Goal: Task Accomplishment & Management: Use online tool/utility

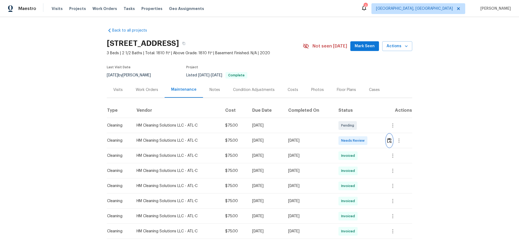
click at [390, 139] on img "button" at bounding box center [389, 140] width 5 height 5
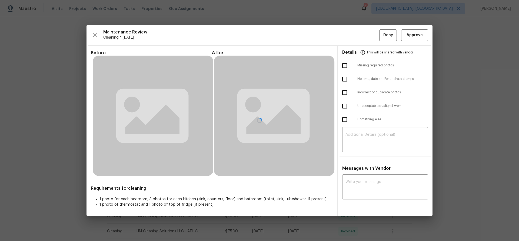
click at [345, 66] on input "checkbox" at bounding box center [344, 65] width 11 height 11
checkbox input "true"
drag, startPoint x: 346, startPoint y: 101, endPoint x: 345, endPoint y: 104, distance: 3.1
click at [345, 101] on input "checkbox" at bounding box center [344, 106] width 11 height 11
checkbox input "true"
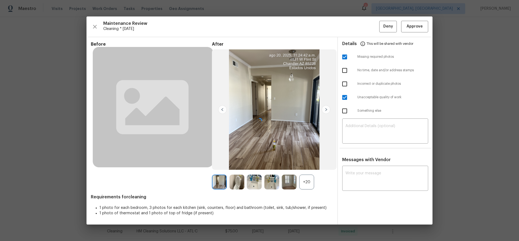
click at [367, 131] on div at bounding box center [259, 120] width 346 height 208
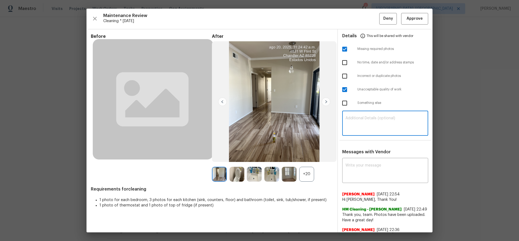
click at [367, 126] on textarea at bounding box center [384, 123] width 79 height 15
paste textarea "Maintenance Audit Team: Hello! Unfortunately, this cleaning visit completed on …"
click at [378, 120] on textarea "Maintenance Audit Team: Hello! Unfortunately, this cleaning visit completed on …" at bounding box center [384, 123] width 79 height 15
click at [365, 129] on textarea "Maintenance Audit Team: Hello! Unfortunately, this cleaning visit completed on …" at bounding box center [384, 123] width 79 height 15
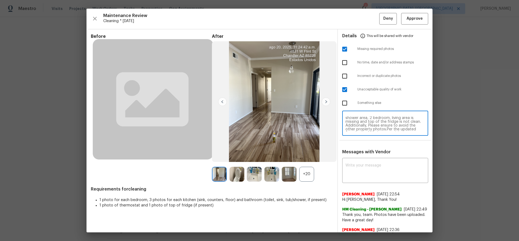
click at [382, 127] on textarea "Maintenance Audit Team: Hello! Unfortunately, this cleaning visit completed on …" at bounding box center [384, 123] width 79 height 15
type textarea "Maintenance Audit Team: Hello! Unfortunately, this cleaning visit completed on …"
click at [387, 180] on div "x ​" at bounding box center [385, 171] width 86 height 24
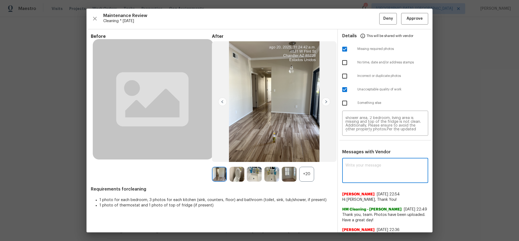
paste textarea "Maintenance Audit Team: Hello! Unfortunately, this cleaning visit completed on …"
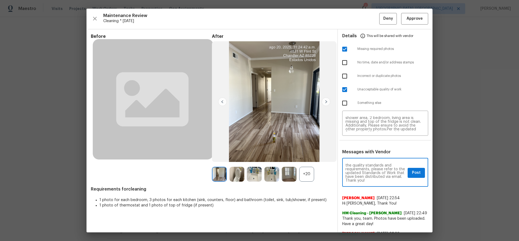
type textarea "Maintenance Audit Team: Hello! Unfortunately, this cleaning visit completed on …"
click at [412, 174] on span "Post" at bounding box center [416, 173] width 9 height 7
click at [383, 15] on span "Deny" at bounding box center [388, 18] width 10 height 7
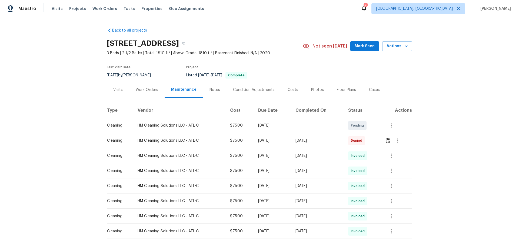
drag, startPoint x: 384, startPoint y: 137, endPoint x: 392, endPoint y: 141, distance: 8.6
click at [384, 137] on td at bounding box center [396, 140] width 32 height 15
click at [393, 142] on button "button" at bounding box center [397, 140] width 13 height 13
click at [384, 141] on div at bounding box center [259, 120] width 519 height 241
click at [386, 141] on img "button" at bounding box center [388, 140] width 5 height 5
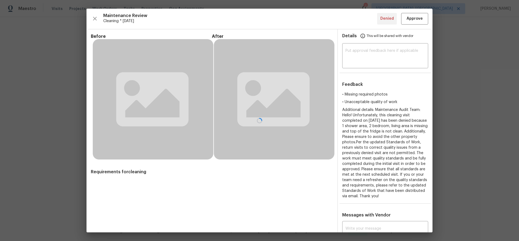
scroll to position [22, 0]
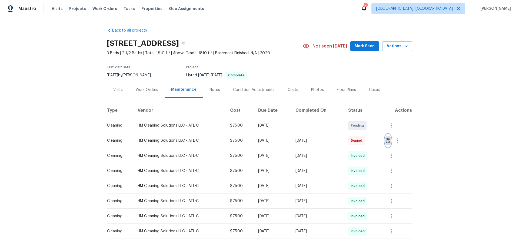
click at [386, 141] on img "button" at bounding box center [388, 140] width 5 height 5
click at [386, 143] on button "button" at bounding box center [388, 140] width 6 height 13
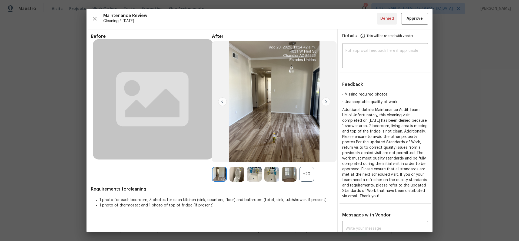
scroll to position [105, 0]
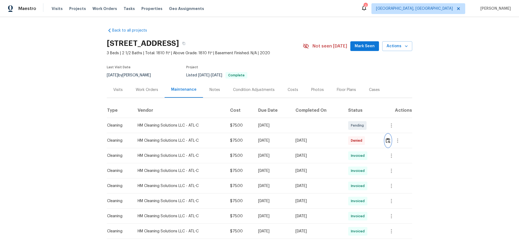
click at [389, 142] on img "button" at bounding box center [388, 140] width 5 height 5
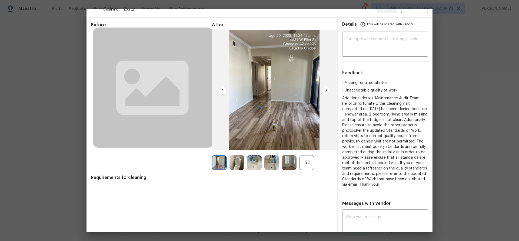
scroll to position [22, 0]
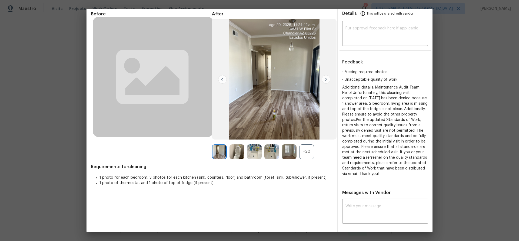
click at [414, 75] on div "• Missing required photos • Unacceptable quality of work Additional details: Ma…" at bounding box center [385, 123] width 95 height 108
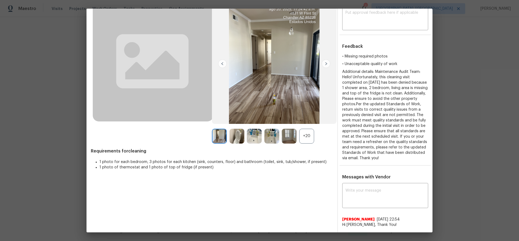
scroll to position [0, 0]
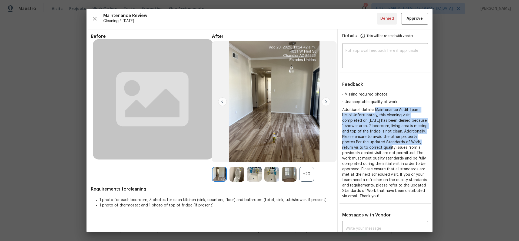
drag, startPoint x: 373, startPoint y: 111, endPoint x: 393, endPoint y: 147, distance: 41.3
click at [393, 147] on span "Additional details: Maintenance Audit Team: Hello! Unfortunately, this cleaning…" at bounding box center [384, 153] width 85 height 90
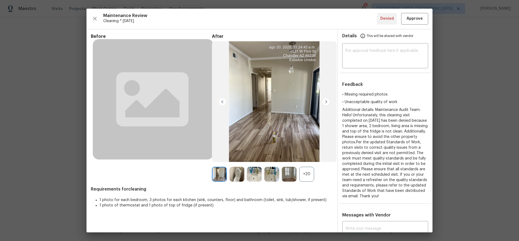
click at [394, 168] on span "Additional details: Maintenance Audit Team: Hello! Unfortunately, this cleaning…" at bounding box center [384, 153] width 85 height 90
click at [376, 155] on span "Additional details: Maintenance Audit Team: Hello! Unfortunately, this cleaning…" at bounding box center [384, 153] width 85 height 90
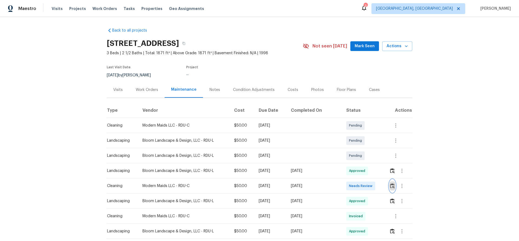
click at [390, 186] on img "button" at bounding box center [392, 185] width 5 height 5
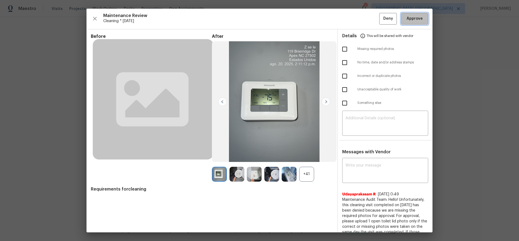
click at [410, 22] on button "Approve" at bounding box center [414, 19] width 27 height 12
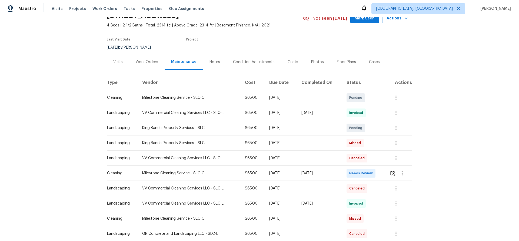
scroll to position [54, 0]
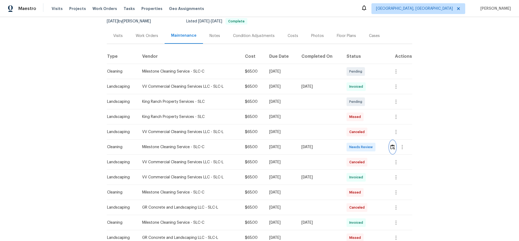
click at [392, 148] on img "button" at bounding box center [392, 147] width 5 height 5
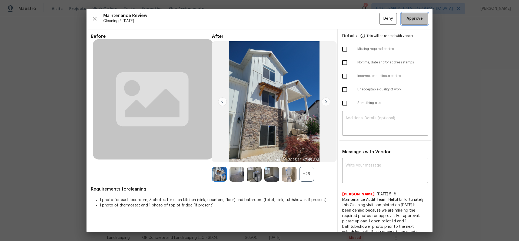
click at [413, 18] on span "Approve" at bounding box center [414, 18] width 16 height 7
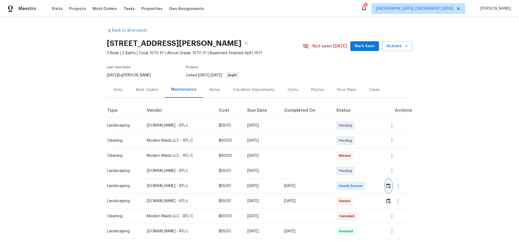
click at [386, 187] on img "button" at bounding box center [388, 185] width 5 height 5
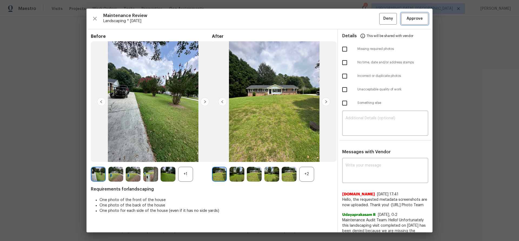
click at [408, 21] on span "Approve" at bounding box center [414, 18] width 16 height 7
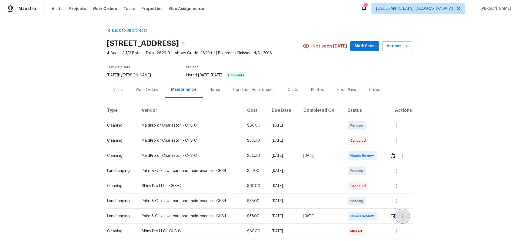
click at [369, 157] on button "button" at bounding box center [402, 216] width 13 height 13
click at [369, 157] on div at bounding box center [259, 120] width 519 height 241
click at [369, 157] on img "button" at bounding box center [392, 216] width 5 height 5
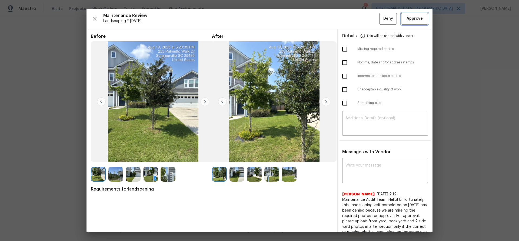
click at [369, 15] on span "Approve" at bounding box center [414, 18] width 16 height 7
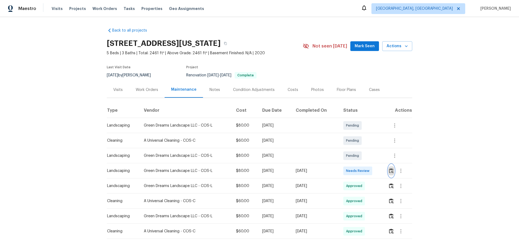
click at [279, 149] on button "button" at bounding box center [391, 171] width 6 height 13
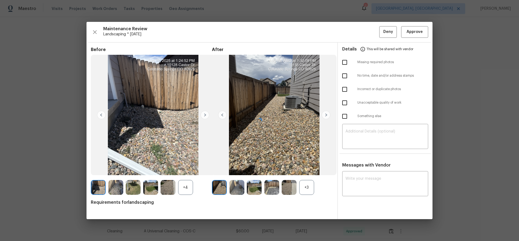
click at [279, 29] on div at bounding box center [259, 121] width 346 height 198
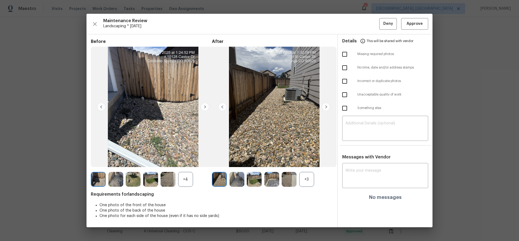
click at [279, 32] on div "Maintenance Review Landscaping * Mon, Aug 18 Deny Approve Before +4 After +3 Re…" at bounding box center [259, 121] width 346 height 214
click at [279, 26] on span "Approve" at bounding box center [414, 24] width 16 height 7
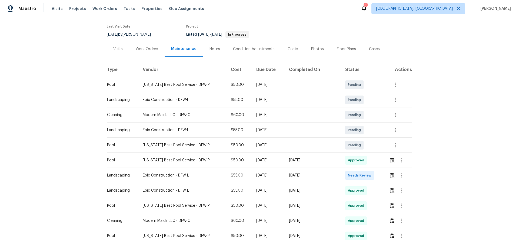
scroll to position [54, 0]
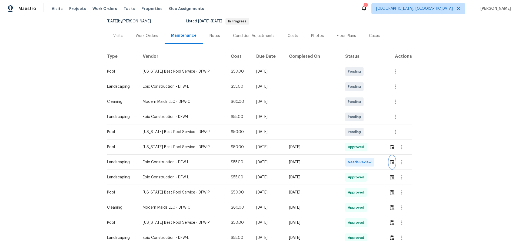
click at [279, 149] on img "button" at bounding box center [392, 162] width 5 height 5
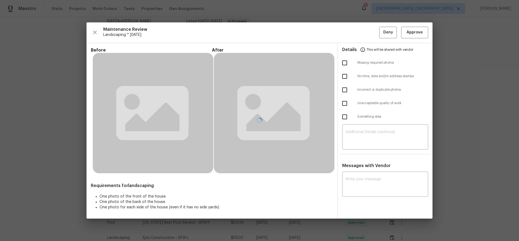
click at [279, 64] on input "checkbox" at bounding box center [344, 62] width 11 height 11
checkbox input "true"
click at [279, 140] on div at bounding box center [259, 120] width 346 height 196
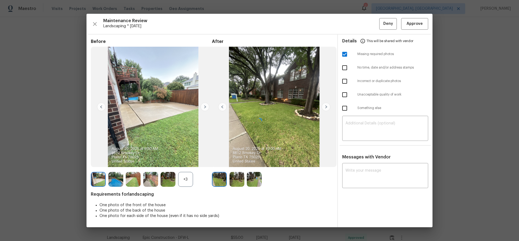
click at [279, 126] on div at bounding box center [259, 121] width 346 height 214
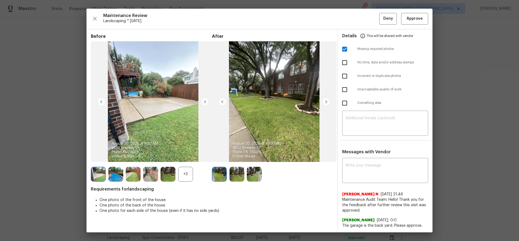
click at [279, 122] on textarea at bounding box center [384, 123] width 79 height 15
paste textarea "Maintenance Audit Team: Hello! Unfortunately, this landscaping visit completed …"
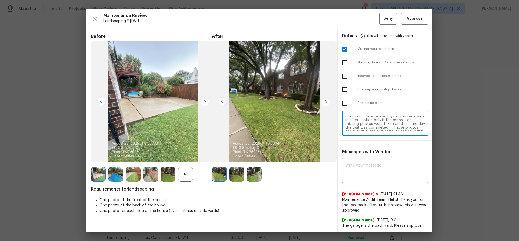
scroll to position [0, 0]
click at [279, 119] on textarea "Maintenance Audit Team: Hello! Unfortunately, this landscaping visit completed …" at bounding box center [384, 123] width 79 height 15
click at [279, 127] on textarea "Maintenance Audit Team: Hello! Unfortunately, this landscaping visit completed …" at bounding box center [384, 123] width 79 height 15
type textarea "Maintenance Audit Team: Hello! Unfortunately, this landscaping visit completed …"
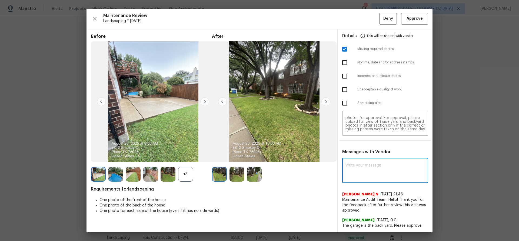
click at [279, 149] on textarea at bounding box center [384, 171] width 79 height 15
paste textarea "Maintenance Audit Team: Hello! Unfortunately, this landscaping visit completed …"
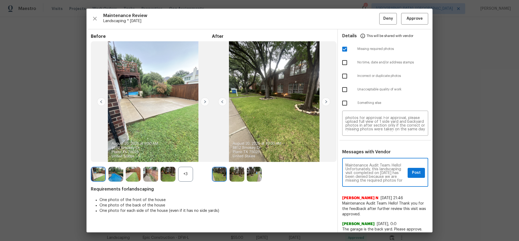
scroll to position [79, 0]
type textarea "Maintenance Audit Team: Hello! Unfortunately, this landscaping visit completed …"
click at [279, 149] on span "Post" at bounding box center [416, 173] width 9 height 7
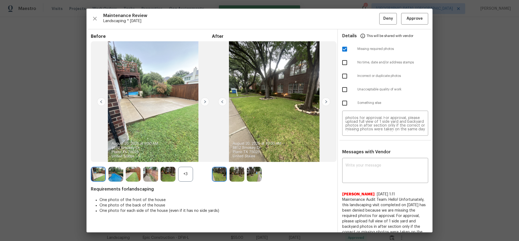
scroll to position [0, 0]
click at [279, 18] on button "Deny" at bounding box center [388, 19] width 18 height 12
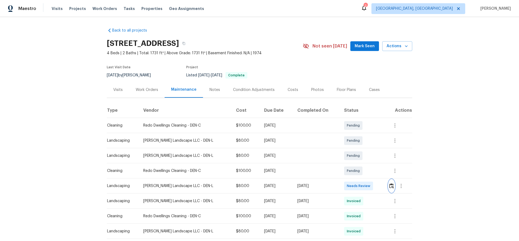
click at [279, 149] on img "button" at bounding box center [391, 185] width 5 height 5
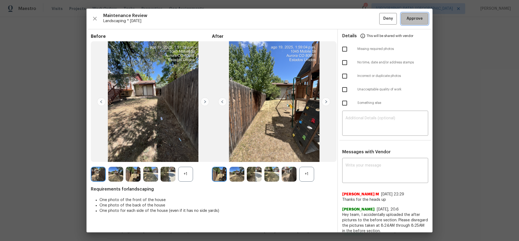
click at [279, 19] on span "Approve" at bounding box center [414, 18] width 16 height 7
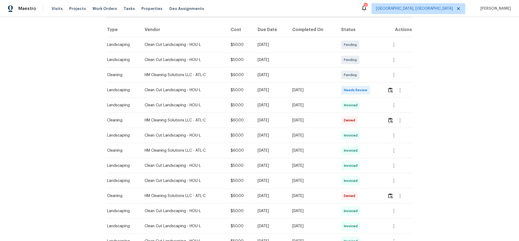
scroll to position [81, 0]
click at [279, 89] on img "button" at bounding box center [390, 89] width 5 height 5
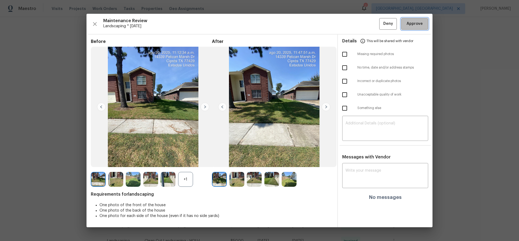
click at [279, 21] on span "Approve" at bounding box center [414, 24] width 16 height 7
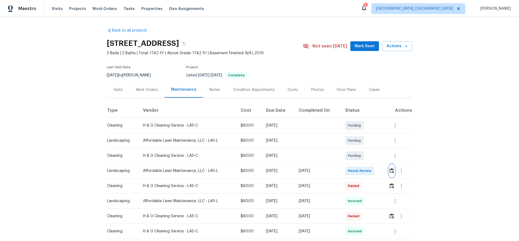
click at [369, 157] on img "button" at bounding box center [391, 170] width 5 height 5
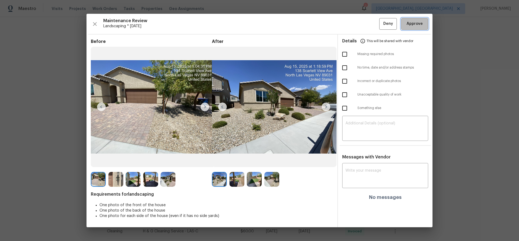
drag, startPoint x: 413, startPoint y: 23, endPoint x: 407, endPoint y: 22, distance: 5.6
click at [369, 23] on span "Approve" at bounding box center [414, 24] width 16 height 7
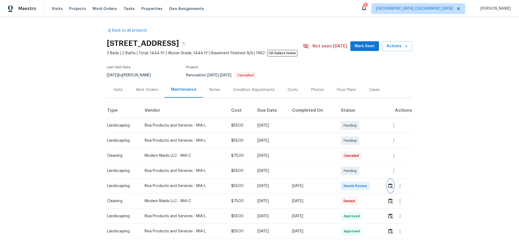
click at [369, 157] on button "button" at bounding box center [390, 186] width 6 height 13
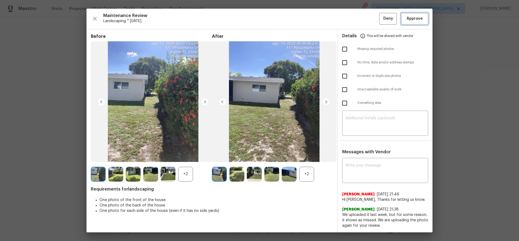
click at [369, 18] on span "Approve" at bounding box center [414, 18] width 16 height 7
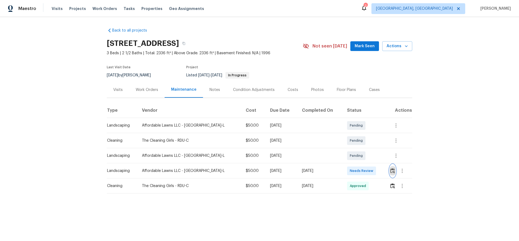
click at [369, 157] on img "button" at bounding box center [392, 170] width 5 height 5
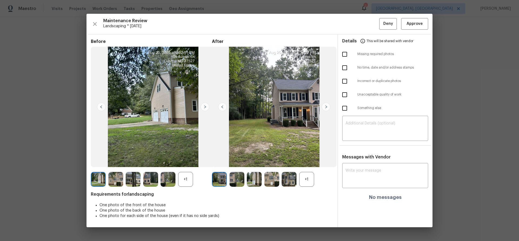
click at [369, 30] on div "Maintenance Review Landscaping * [DATE] Deny Approve Before +1 After +1 Require…" at bounding box center [259, 121] width 346 height 214
click at [369, 25] on span "Approve" at bounding box center [414, 24] width 16 height 7
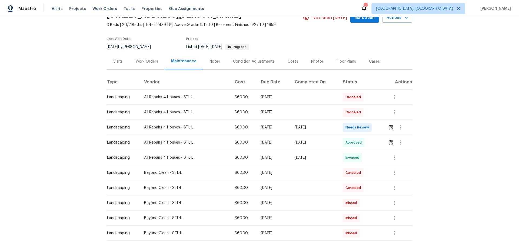
scroll to position [54, 0]
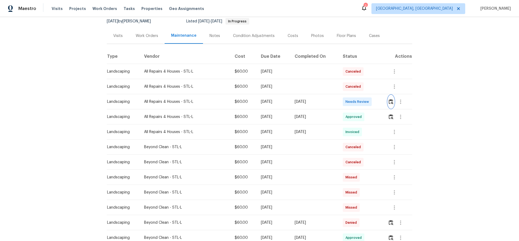
click at [388, 98] on button "button" at bounding box center [391, 101] width 6 height 13
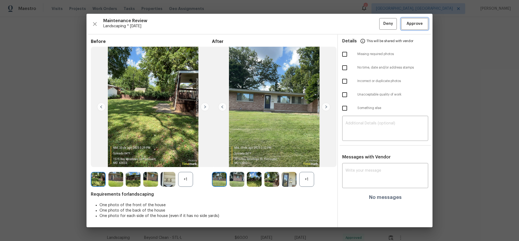
click at [413, 22] on span "Approve" at bounding box center [414, 24] width 16 height 7
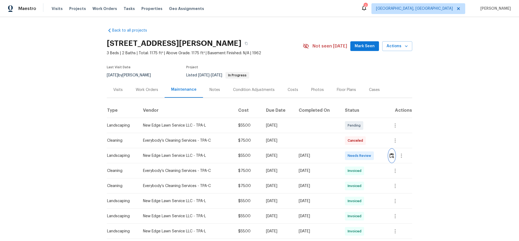
click at [369, 155] on img "button" at bounding box center [391, 155] width 5 height 5
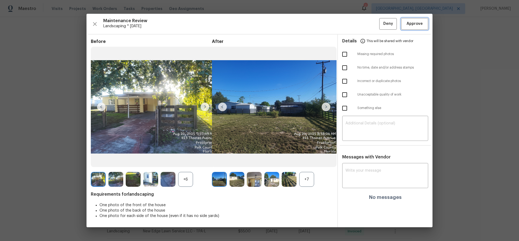
drag, startPoint x: 411, startPoint y: 24, endPoint x: 415, endPoint y: 24, distance: 4.3
click at [369, 24] on span "Approve" at bounding box center [414, 24] width 16 height 7
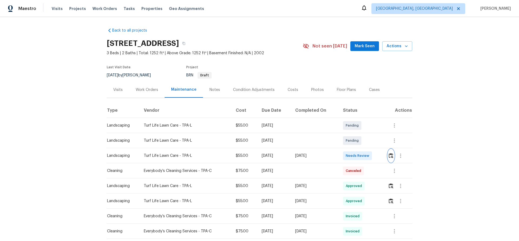
click at [369, 154] on button "button" at bounding box center [391, 155] width 6 height 13
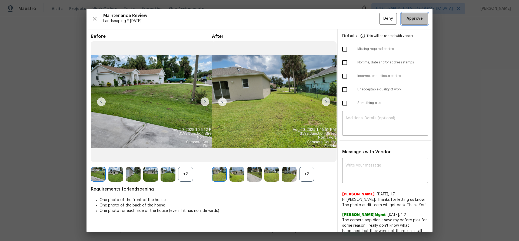
click at [369, 21] on span "Approve" at bounding box center [414, 18] width 16 height 7
